Goal: Task Accomplishment & Management: Complete application form

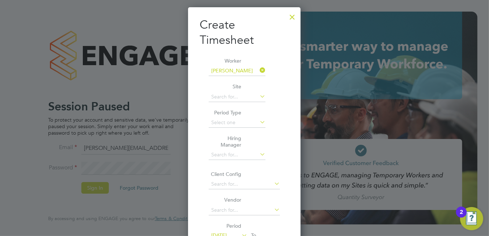
scroll to position [438, 112]
click at [292, 19] on div at bounding box center [292, 15] width 13 height 13
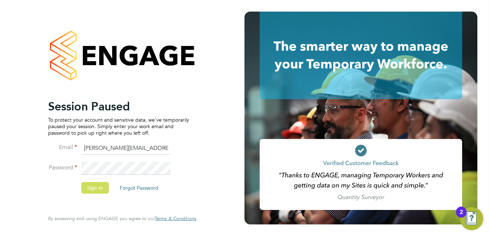
click at [94, 193] on button "Sign In" at bounding box center [94, 188] width 27 height 12
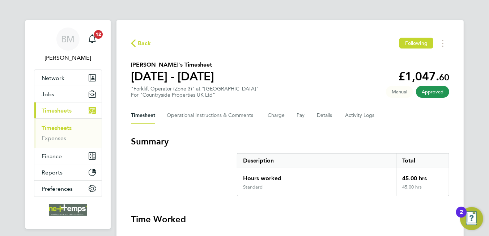
click at [142, 43] on span "Back" at bounding box center [144, 43] width 13 height 9
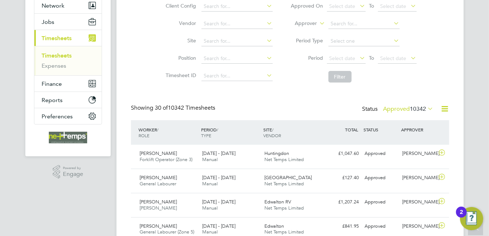
click at [442, 107] on icon at bounding box center [444, 108] width 9 height 9
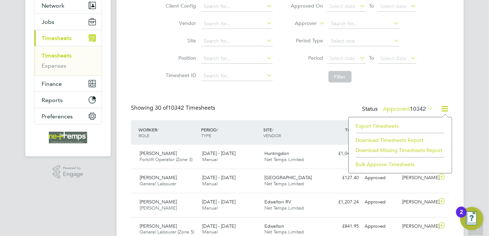
click at [364, 124] on li "Export Timesheets" at bounding box center [400, 126] width 96 height 10
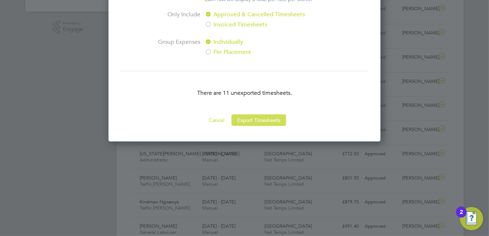
click at [258, 122] on button "Export Timesheets" at bounding box center [258, 120] width 55 height 12
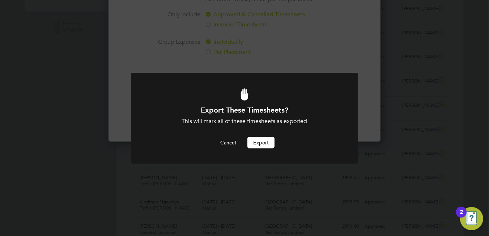
click at [256, 144] on button "Export" at bounding box center [260, 143] width 27 height 12
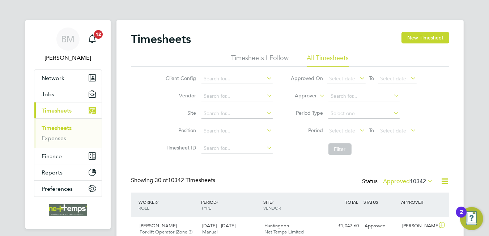
click at [423, 43] on div "Timesheets New Timesheet" at bounding box center [290, 43] width 318 height 22
click at [418, 38] on button "New Timesheet" at bounding box center [425, 38] width 48 height 12
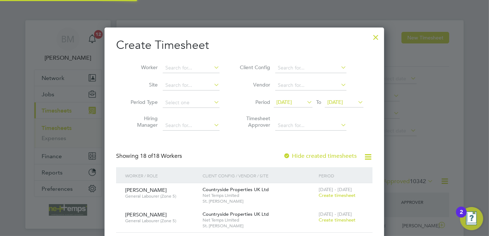
scroll to position [741, 280]
click at [183, 65] on input at bounding box center [191, 68] width 57 height 10
drag, startPoint x: 184, startPoint y: 117, endPoint x: 239, endPoint y: 127, distance: 55.1
click at [209, 117] on b "M" at bounding box center [211, 117] width 5 height 6
type input "Daniel Morrell-Birks"
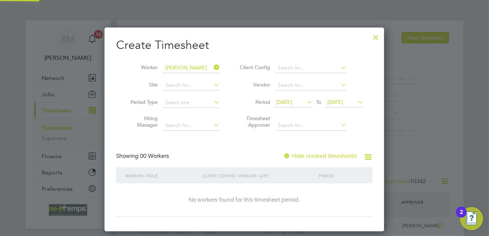
scroll to position [203, 280]
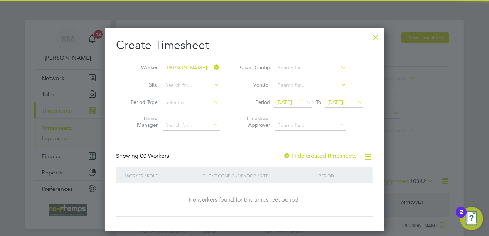
click at [319, 154] on label "Hide created timesheets" at bounding box center [319, 155] width 73 height 7
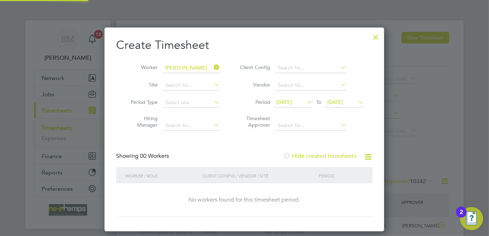
click at [319, 154] on label "Hide created timesheets" at bounding box center [319, 155] width 73 height 7
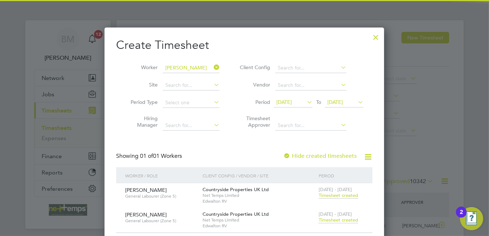
scroll to position [4, 3]
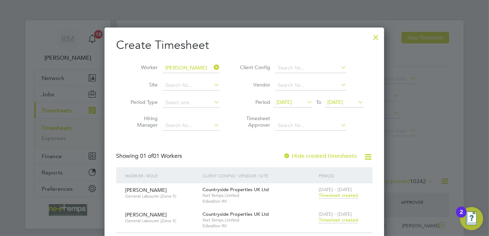
click at [344, 219] on span "Timesheet created" at bounding box center [338, 220] width 39 height 7
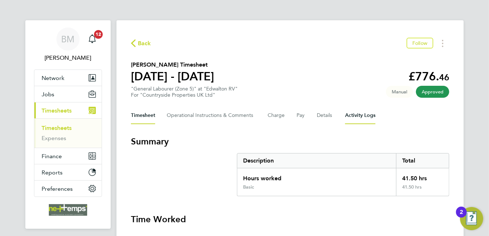
click at [361, 114] on Logs-tab "Activity Logs" at bounding box center [360, 115] width 30 height 17
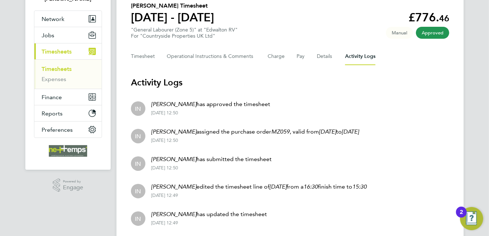
scroll to position [95, 0]
